Goal: Transaction & Acquisition: Purchase product/service

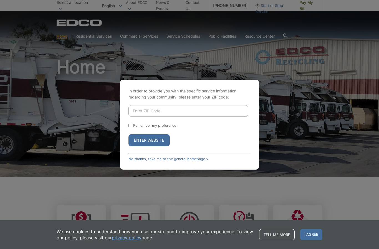
click at [182, 117] on input "Enter ZIP Code" at bounding box center [188, 111] width 120 height 12
type input "92075"
click at [155, 147] on button "Enter Website" at bounding box center [148, 140] width 41 height 12
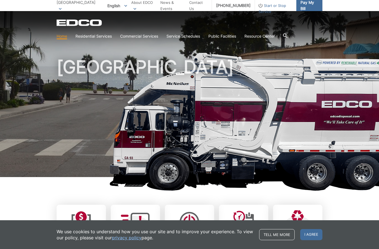
click at [314, 3] on span "Pay My Bill" at bounding box center [308, 5] width 17 height 12
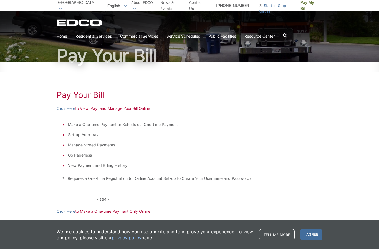
scroll to position [52, 0]
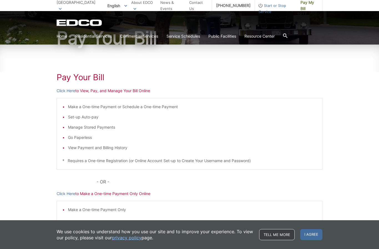
click at [274, 241] on link "Tell me more" at bounding box center [276, 235] width 35 height 11
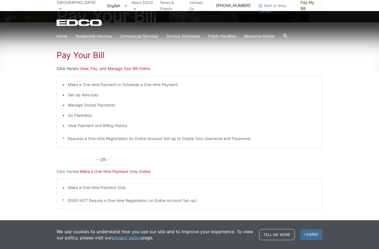
click at [70, 71] on link "Click Here" at bounding box center [66, 69] width 19 height 6
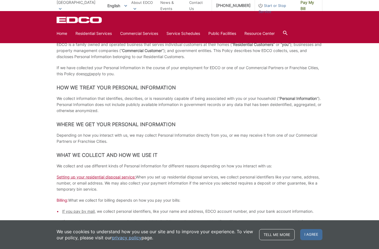
scroll to position [138, 0]
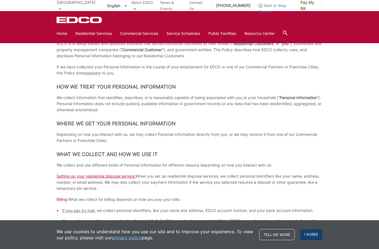
click at [314, 236] on span "I agree" at bounding box center [311, 235] width 22 height 11
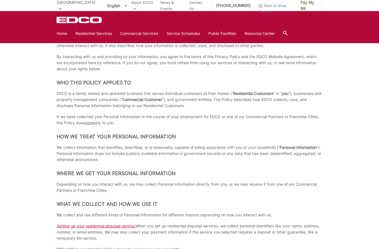
scroll to position [0, 0]
